Goal: Find specific page/section: Find specific page/section

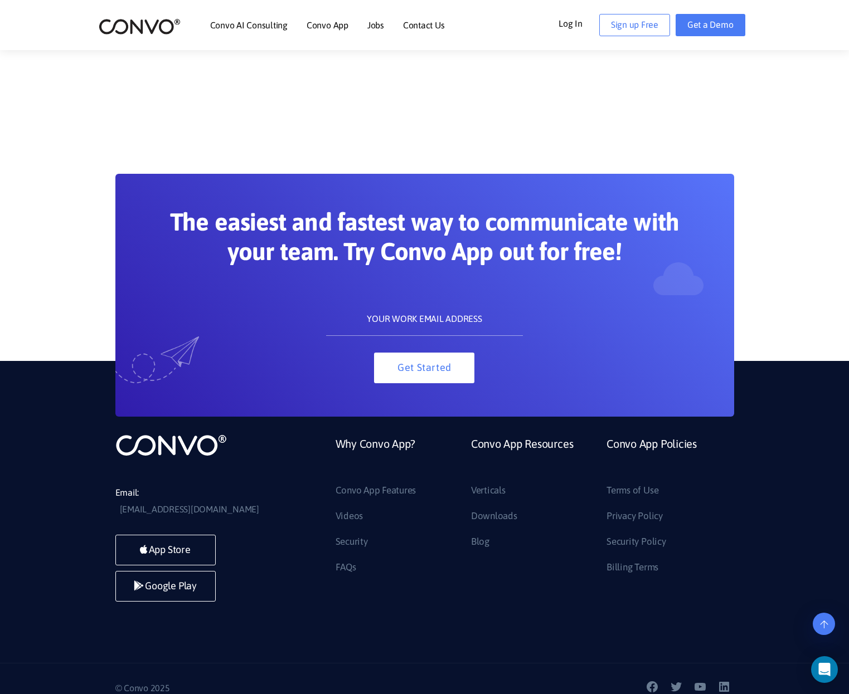
scroll to position [1067, 0]
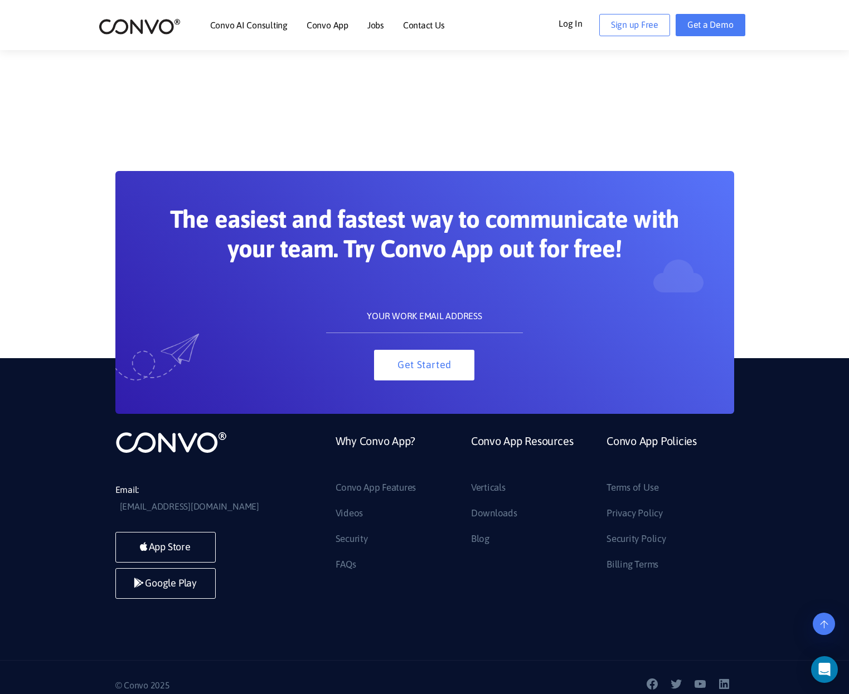
click at [135, 25] on img at bounding box center [140, 26] width 82 height 17
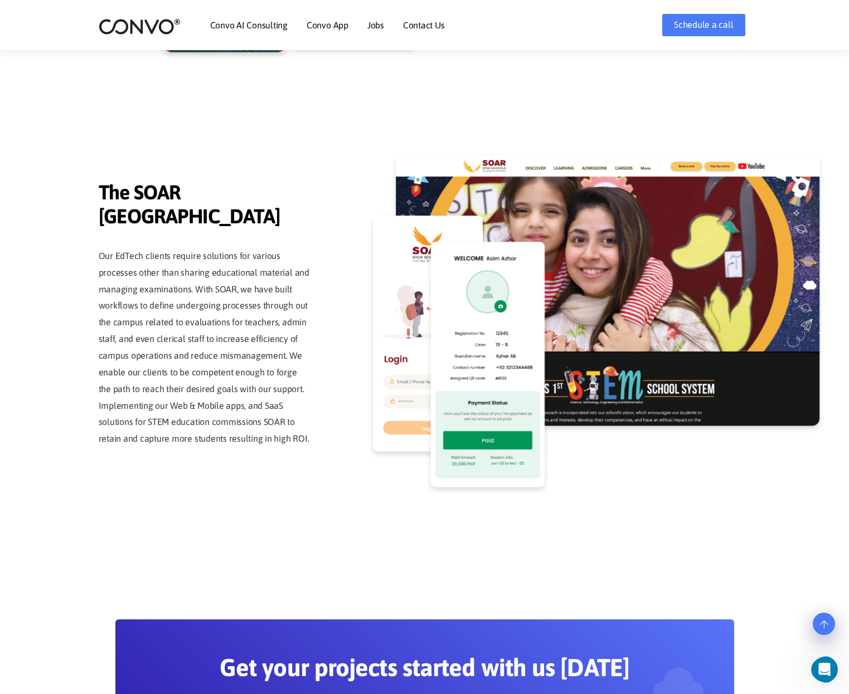
scroll to position [2509, 0]
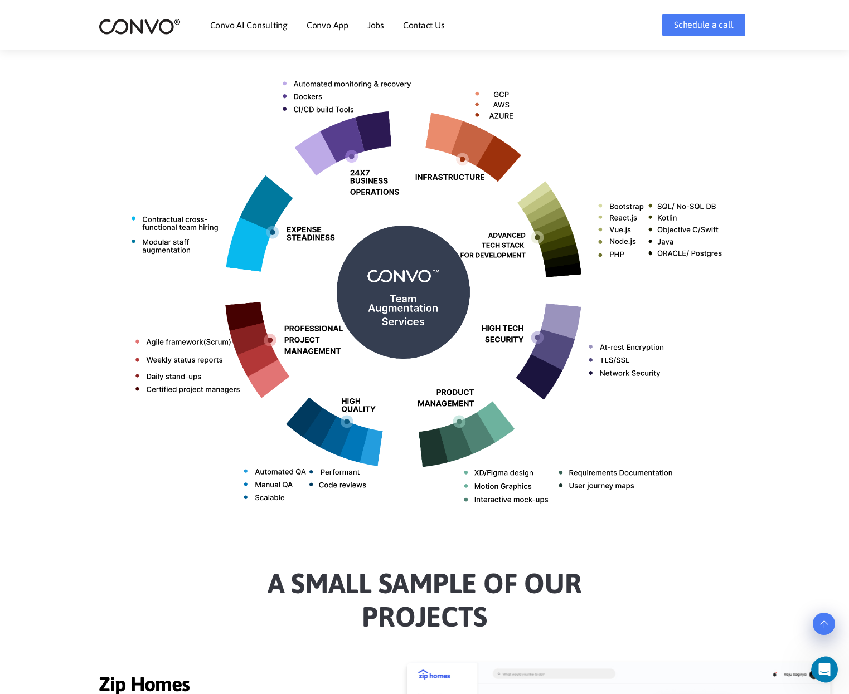
scroll to position [0, 0]
